Goal: Task Accomplishment & Management: Use online tool/utility

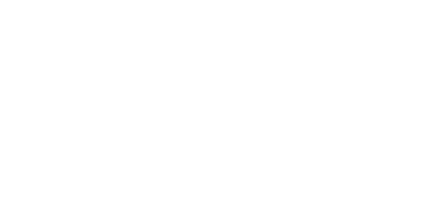
click at [274, 0] on html at bounding box center [212, 0] width 425 height 0
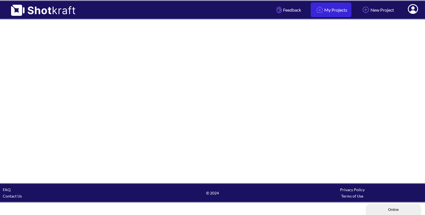
click at [343, 9] on link "My Projects" at bounding box center [331, 9] width 41 height 15
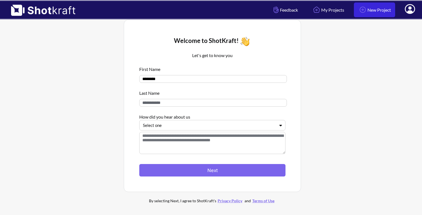
click at [371, 9] on link "New Project" at bounding box center [374, 9] width 41 height 15
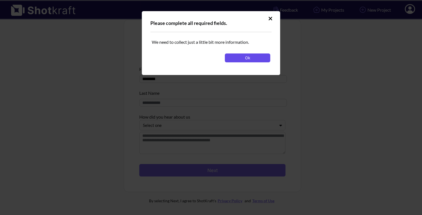
click at [251, 56] on button "Ok" at bounding box center [247, 57] width 45 height 9
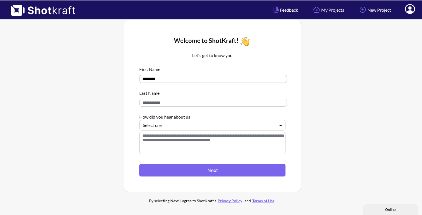
drag, startPoint x: 186, startPoint y: 78, endPoint x: 137, endPoint y: 81, distance: 49.1
click at [137, 81] on div "Welcome to ShotKraft! Let's get to know you First Name ******** Last Name How d…" at bounding box center [212, 105] width 160 height 155
type input "****"
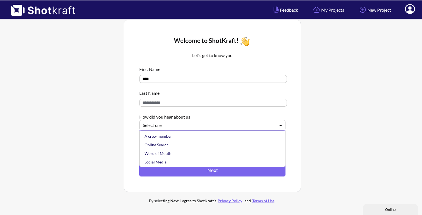
click at [165, 127] on div at bounding box center [209, 125] width 132 height 6
click at [161, 144] on div "Online Search" at bounding box center [213, 144] width 141 height 9
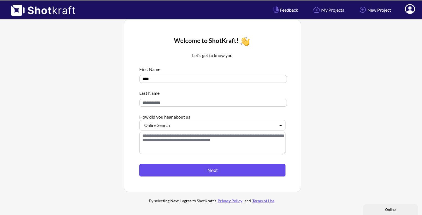
click at [188, 170] on button "Next" at bounding box center [212, 170] width 146 height 12
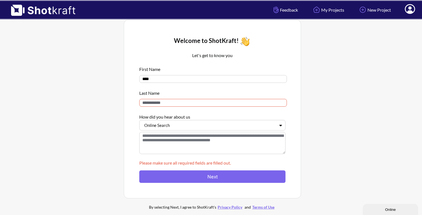
click at [156, 104] on input at bounding box center [213, 103] width 148 height 8
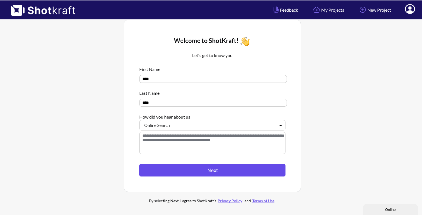
type input "****"
click at [195, 172] on button "Next" at bounding box center [212, 170] width 146 height 12
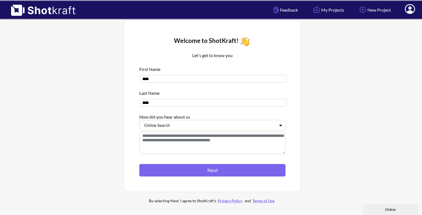
click at [197, 140] on textarea at bounding box center [212, 143] width 146 height 22
type textarea "*"
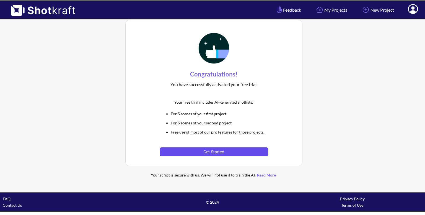
click at [207, 155] on button "Get Started" at bounding box center [214, 151] width 108 height 9
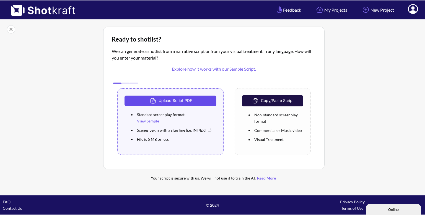
click at [171, 98] on button "Upload Script PDF" at bounding box center [171, 101] width 92 height 11
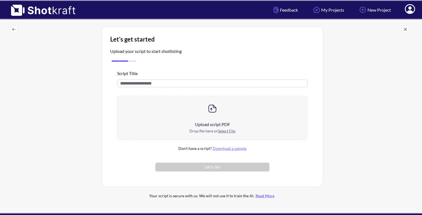
click at [212, 120] on div at bounding box center [212, 108] width 190 height 25
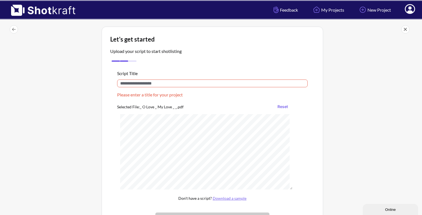
click at [130, 81] on input "text" at bounding box center [212, 83] width 191 height 8
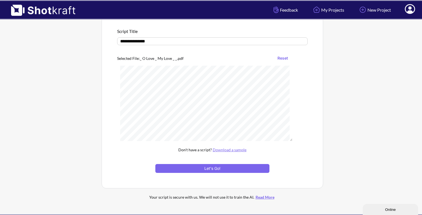
scroll to position [43, 0]
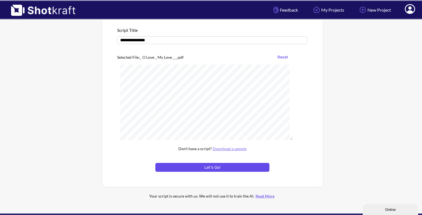
type input "**********"
click at [206, 165] on button "Let's Go!" at bounding box center [212, 167] width 114 height 9
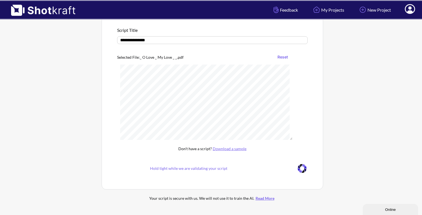
scroll to position [17, 0]
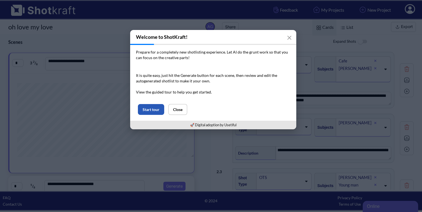
click at [151, 108] on button "Start tour" at bounding box center [151, 109] width 26 height 11
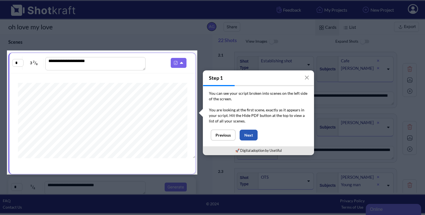
click at [255, 131] on button "Next" at bounding box center [249, 135] width 18 height 11
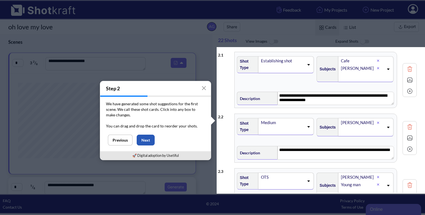
click at [151, 138] on button "Next" at bounding box center [146, 140] width 18 height 11
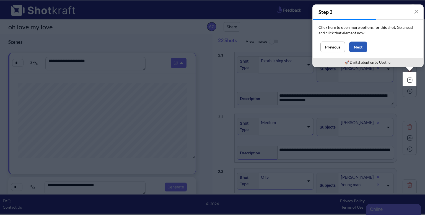
click at [359, 43] on button "Next" at bounding box center [359, 47] width 18 height 11
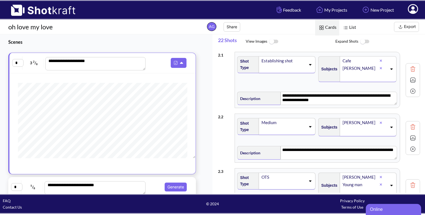
click at [409, 81] on img at bounding box center [413, 80] width 8 height 8
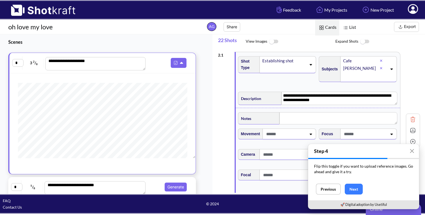
click at [409, 129] on img at bounding box center [413, 130] width 8 height 8
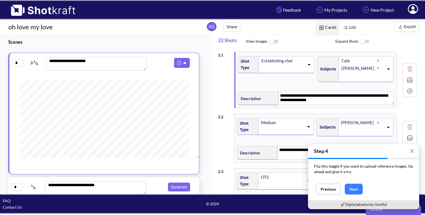
scroll to position [805, 0]
click at [348, 189] on button "Next" at bounding box center [354, 189] width 18 height 11
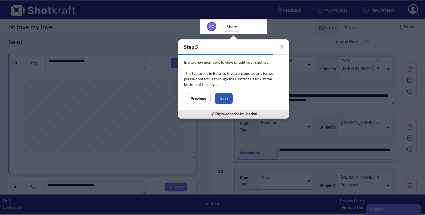
click at [225, 95] on button "Next" at bounding box center [224, 98] width 18 height 11
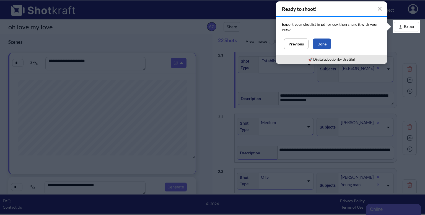
click at [321, 46] on button "Done" at bounding box center [322, 43] width 19 height 11
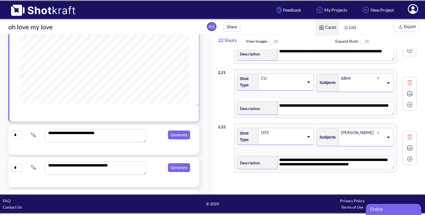
scroll to position [52, 0]
click at [151, 135] on span "Generate" at bounding box center [170, 134] width 44 height 9
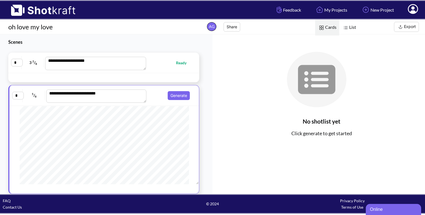
scroll to position [238, 0]
click at [151, 60] on span "Ready" at bounding box center [170, 63] width 44 height 6
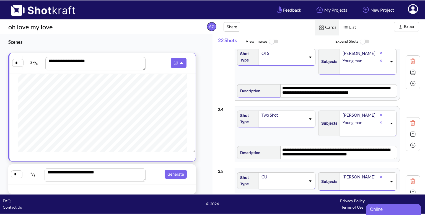
scroll to position [0, 0]
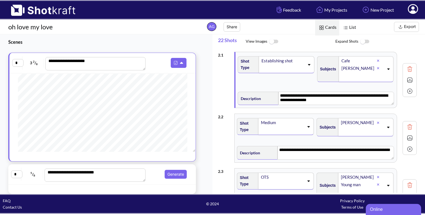
click at [272, 42] on img at bounding box center [274, 42] width 12 height 12
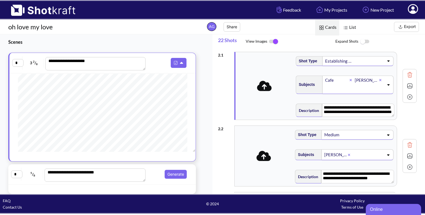
click at [272, 42] on img at bounding box center [274, 42] width 12 height 12
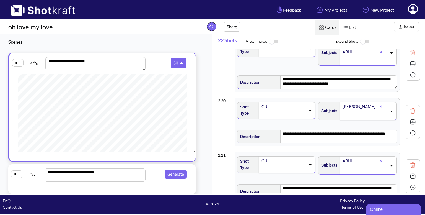
scroll to position [1152, 0]
